Goal: Information Seeking & Learning: Learn about a topic

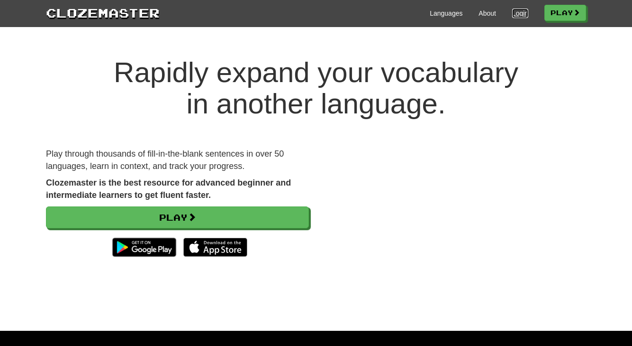
click at [512, 14] on link "Login" at bounding box center [520, 13] width 16 height 9
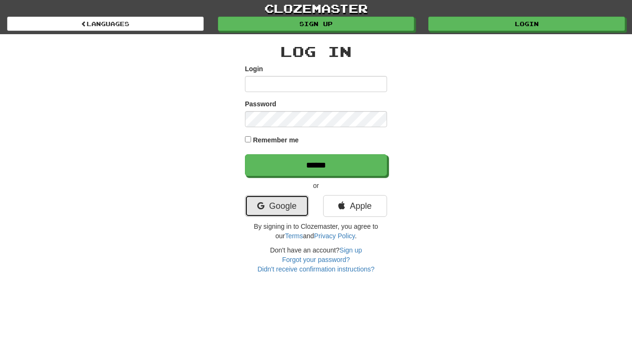
click at [285, 206] on link "Google" at bounding box center [277, 206] width 64 height 22
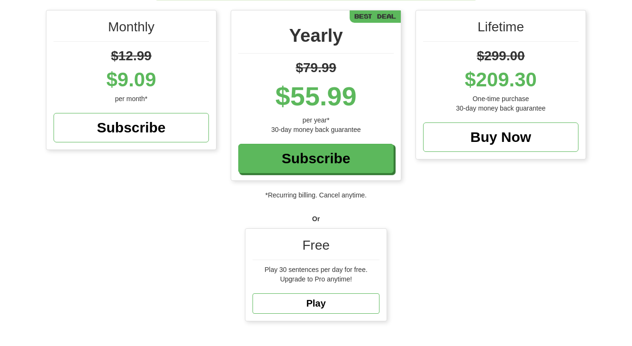
scroll to position [121, 0]
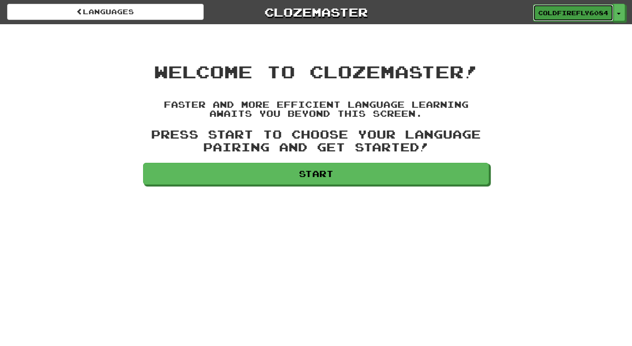
click at [604, 16] on link "ColdFirefly6084" at bounding box center [573, 12] width 81 height 17
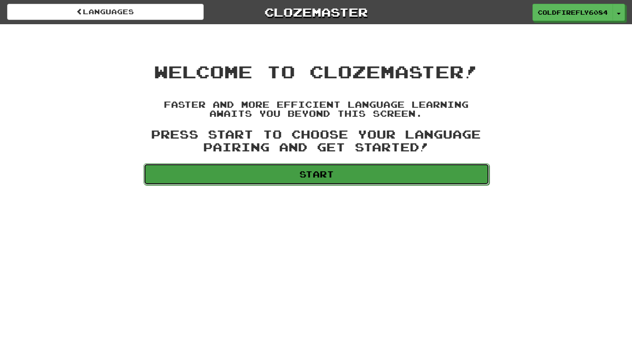
click at [295, 164] on link "Start" at bounding box center [317, 174] width 346 height 22
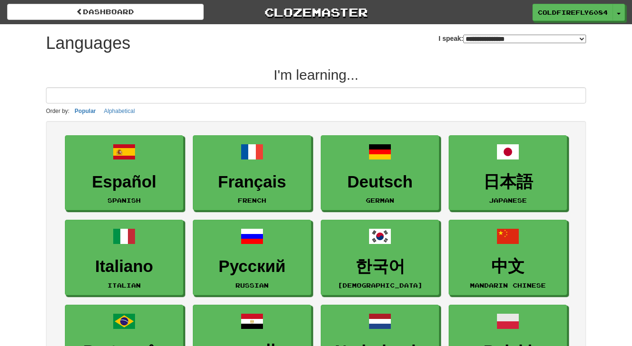
select select "*******"
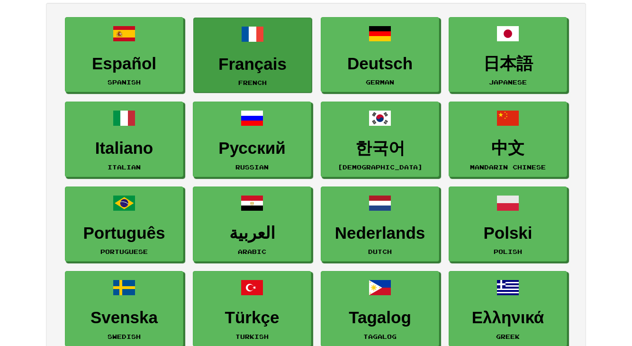
scroll to position [142, 0]
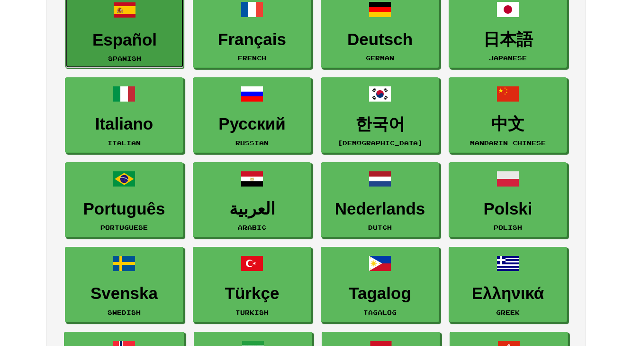
click at [145, 23] on link "Español Spanish" at bounding box center [124, 30] width 119 height 75
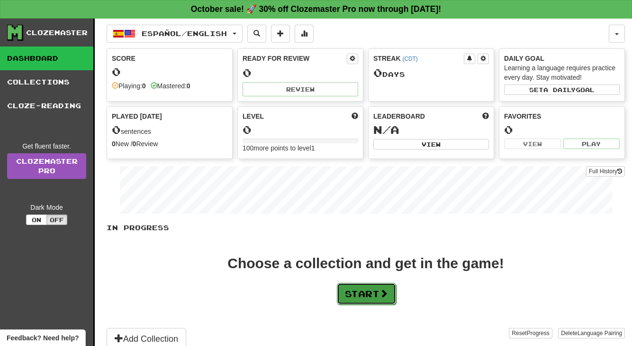
click at [366, 300] on button "Start" at bounding box center [366, 294] width 59 height 22
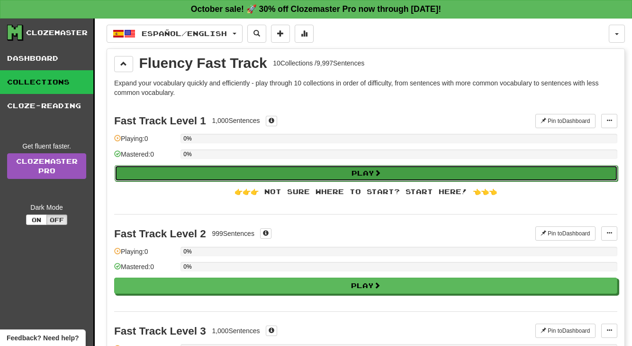
click at [302, 174] on button "Play" at bounding box center [366, 173] width 503 height 16
select select "**"
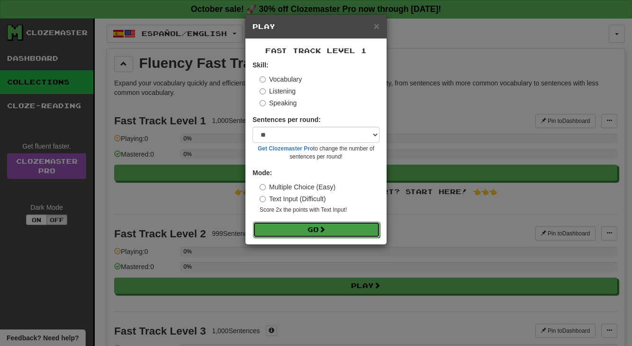
click at [287, 229] on button "Go" at bounding box center [316, 229] width 127 height 16
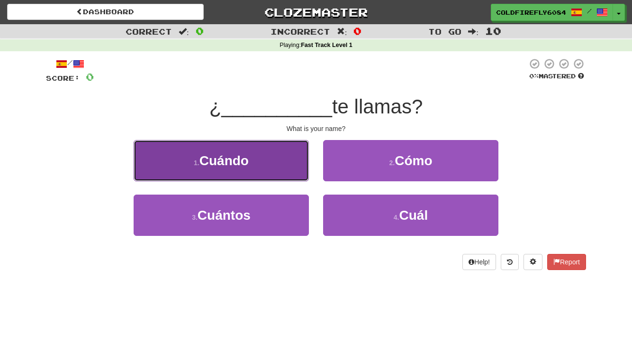
click at [263, 166] on button "1 . Cuándo" at bounding box center [221, 160] width 175 height 41
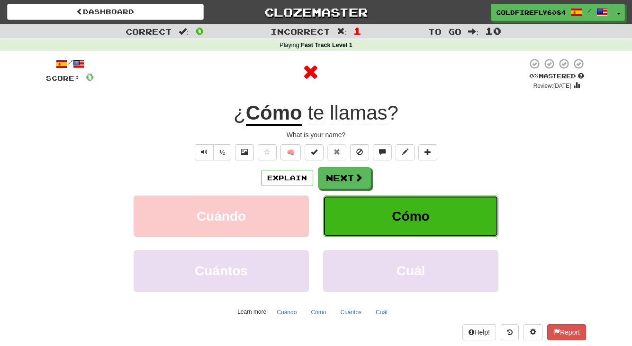
click at [408, 209] on span "Cómo" at bounding box center [410, 216] width 37 height 15
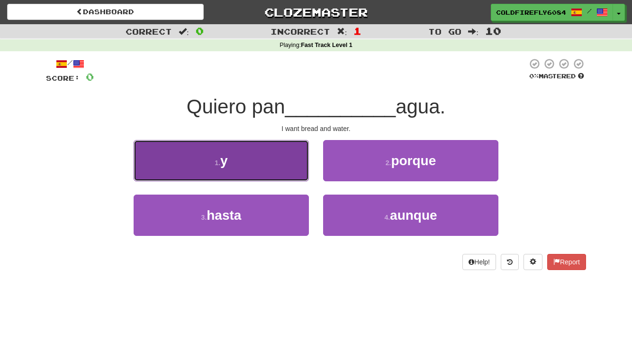
click at [237, 168] on button "1 . y" at bounding box center [221, 160] width 175 height 41
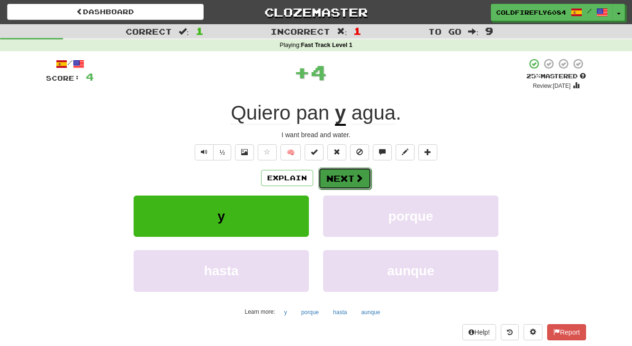
click at [340, 181] on button "Next" at bounding box center [345, 178] width 53 height 22
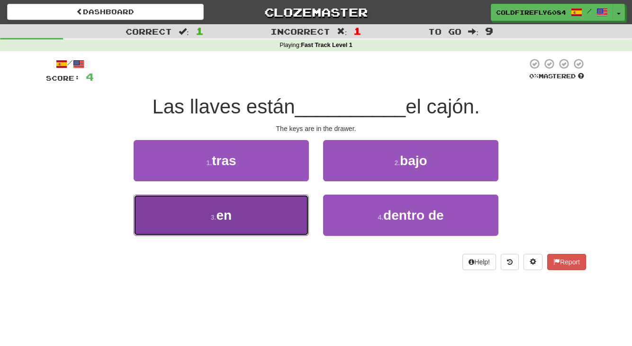
click at [233, 215] on button "3 . en" at bounding box center [221, 214] width 175 height 41
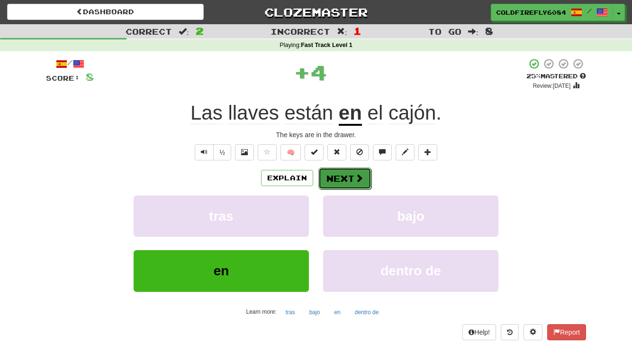
click at [343, 176] on button "Next" at bounding box center [345, 178] width 53 height 22
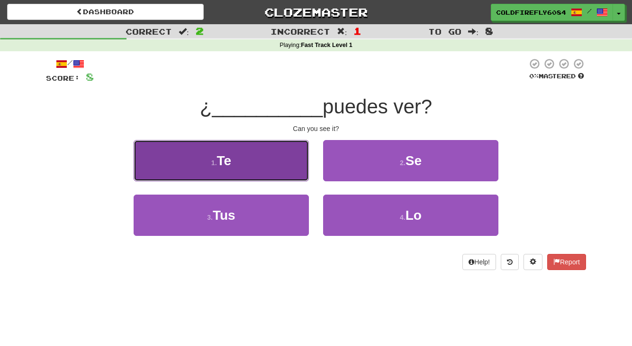
click at [259, 161] on button "1 . Te" at bounding box center [221, 160] width 175 height 41
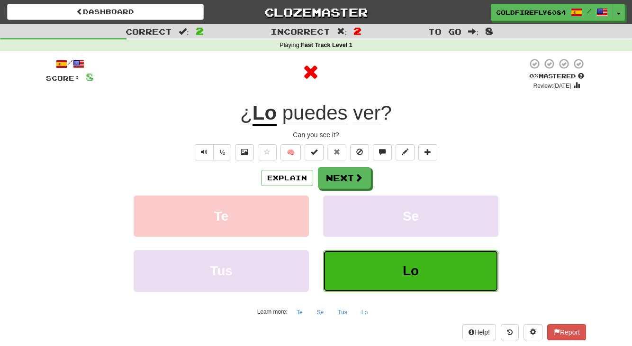
click at [385, 283] on button "Lo" at bounding box center [410, 270] width 175 height 41
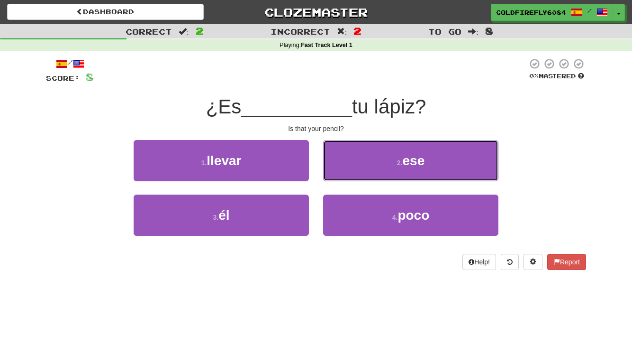
drag, startPoint x: 384, startPoint y: 159, endPoint x: 293, endPoint y: 262, distance: 138.0
click at [300, 254] on div "/ Score: 8 0 % Mastered ¿Es __________ tu lápiz? Is that your pencil? 1 . lleva…" at bounding box center [316, 164] width 540 height 212
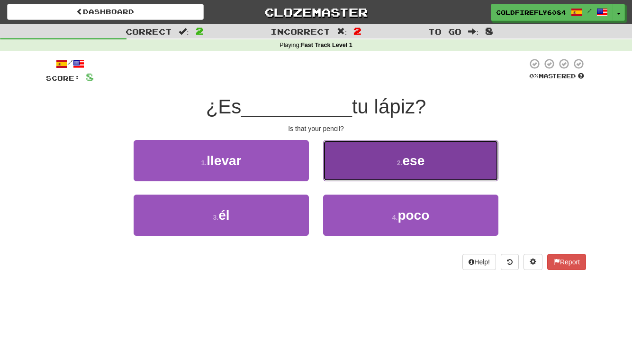
click at [379, 160] on button "2 . ese" at bounding box center [410, 160] width 175 height 41
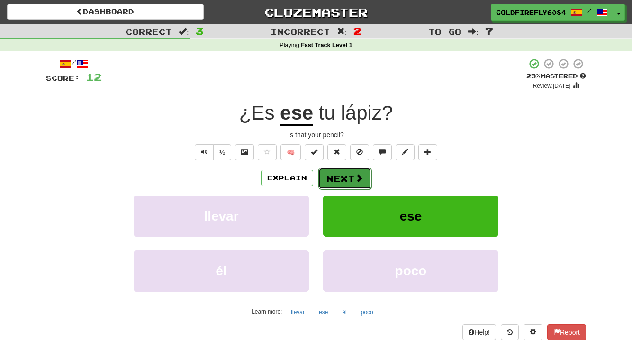
click at [341, 183] on button "Next" at bounding box center [345, 178] width 53 height 22
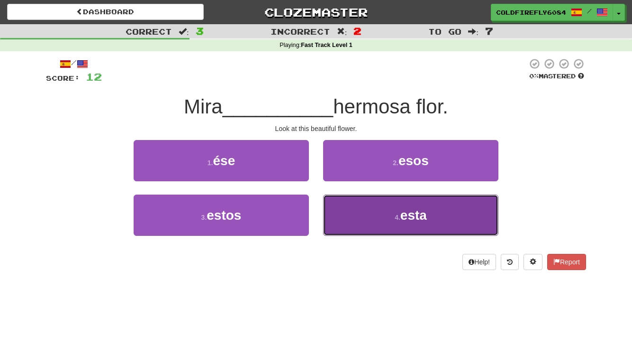
click at [395, 210] on button "4 . esta" at bounding box center [410, 214] width 175 height 41
